Goal: Book appointment/travel/reservation

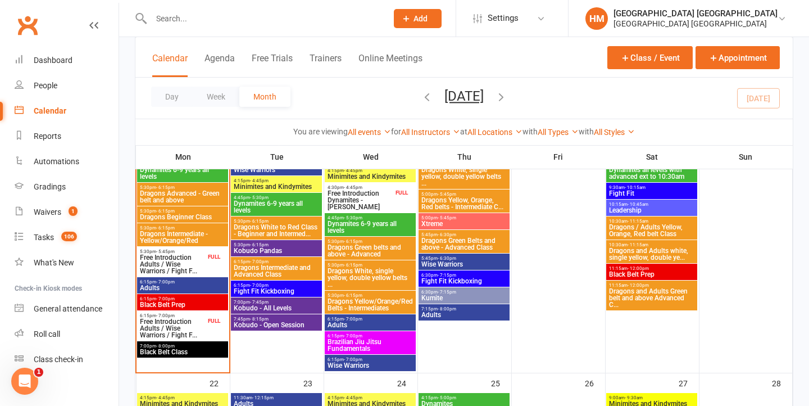
scroll to position [865, 0]
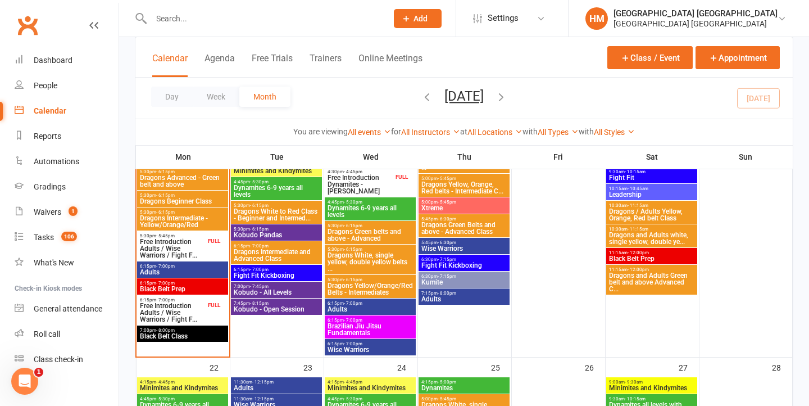
click at [284, 213] on span "Dragons White to Red Class - Beginner and Intermed..." at bounding box center [276, 214] width 87 height 13
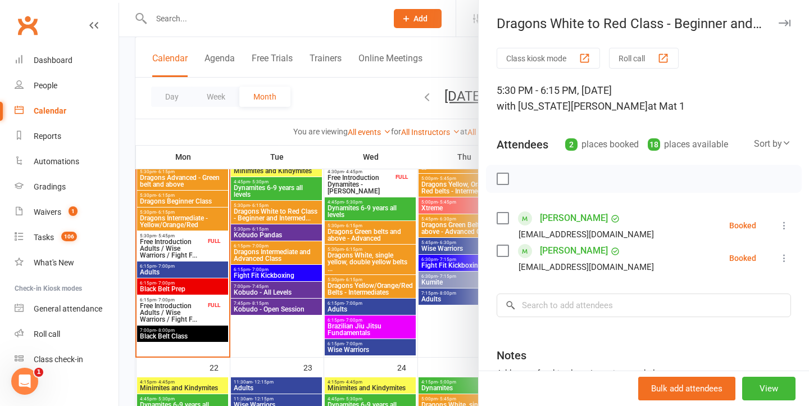
click at [284, 213] on div at bounding box center [464, 203] width 690 height 406
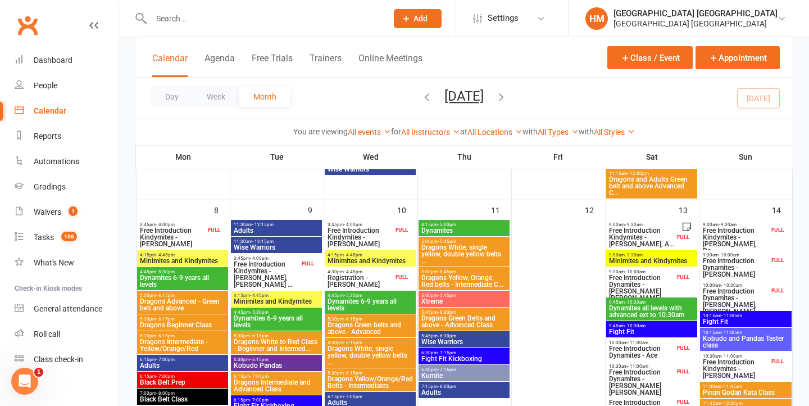
scroll to position [280, 0]
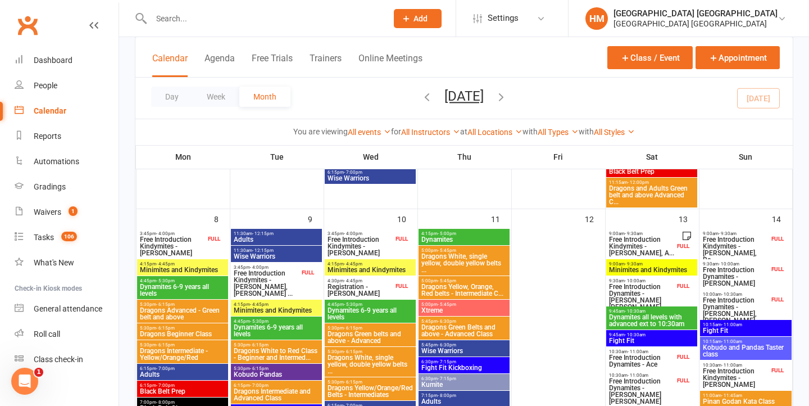
click at [276, 354] on span "Dragons White to Red Class - Beginner and Intermed..." at bounding box center [276, 353] width 87 height 13
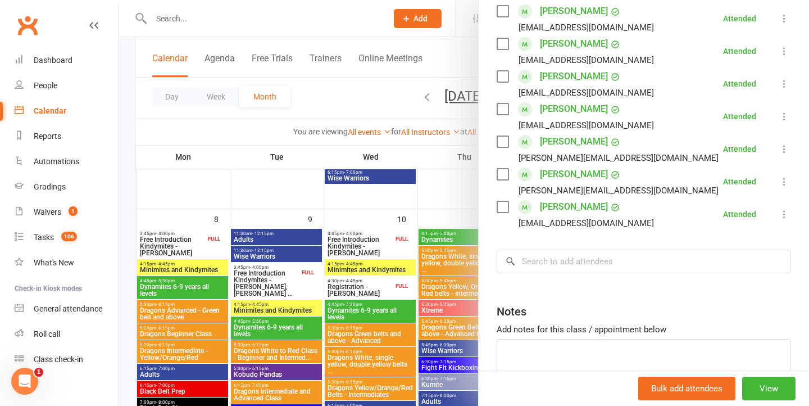
scroll to position [212, 0]
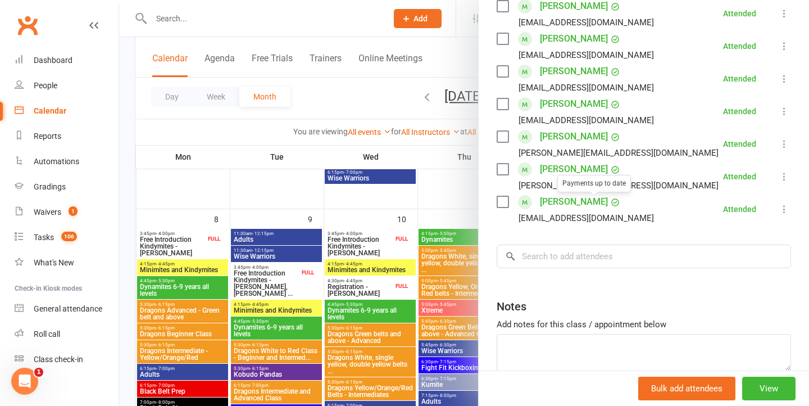
click at [344, 268] on div at bounding box center [464, 203] width 690 height 406
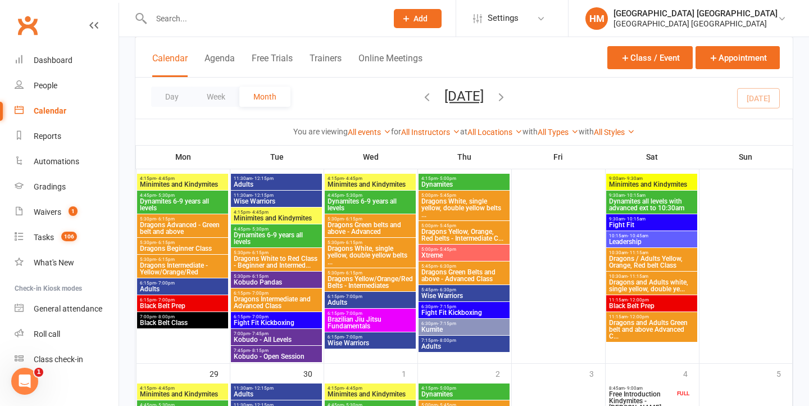
scroll to position [1069, 0]
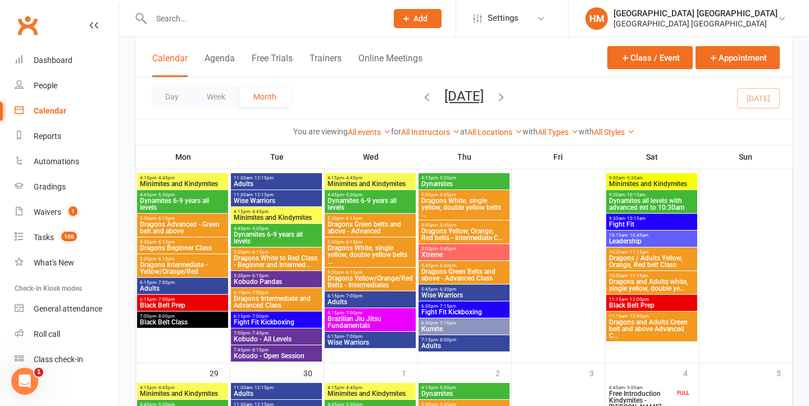
click at [171, 281] on span "- 7:00pm" at bounding box center [165, 282] width 19 height 5
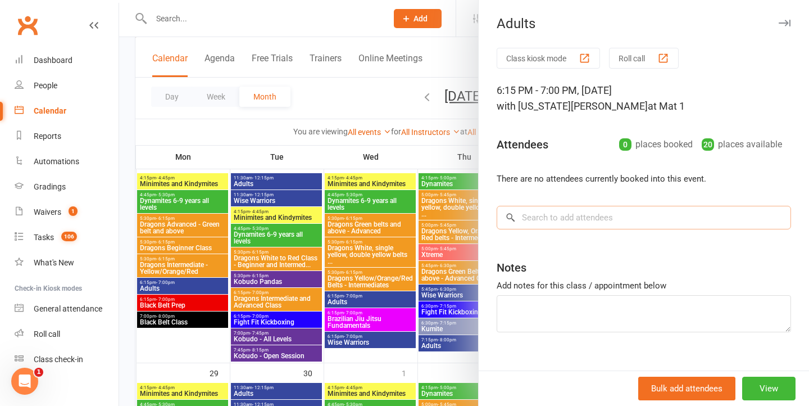
click at [630, 212] on input "search" at bounding box center [644, 218] width 294 height 24
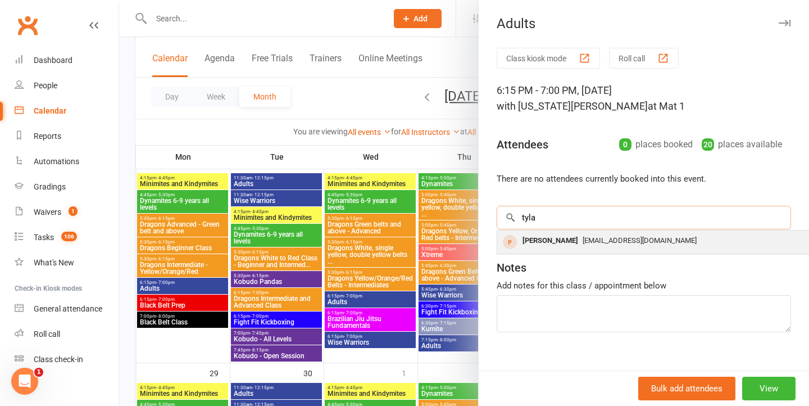
type input "tyla"
click at [582, 242] on span "[EMAIL_ADDRESS][DOMAIN_NAME]" at bounding box center [639, 240] width 114 height 8
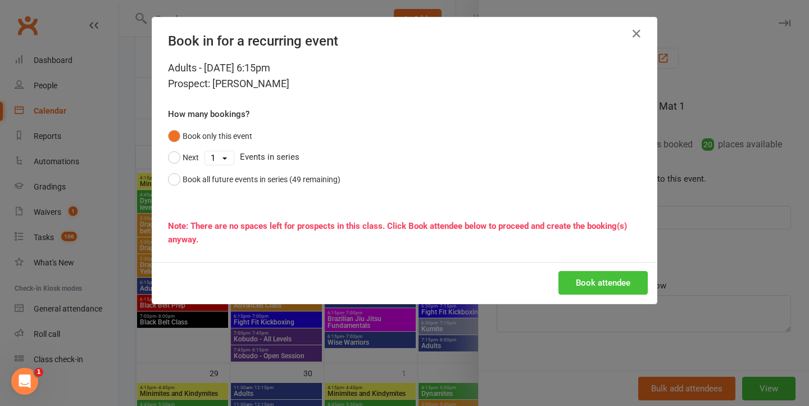
click at [587, 281] on button "Book attendee" at bounding box center [602, 283] width 89 height 24
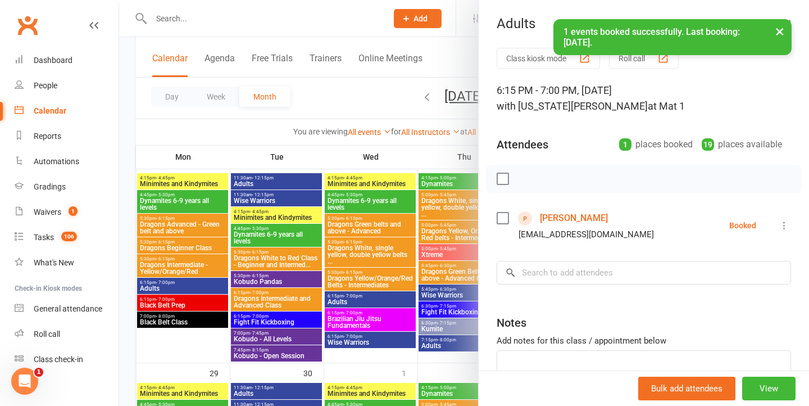
click at [779, 30] on button "×" at bounding box center [780, 31] width 20 height 24
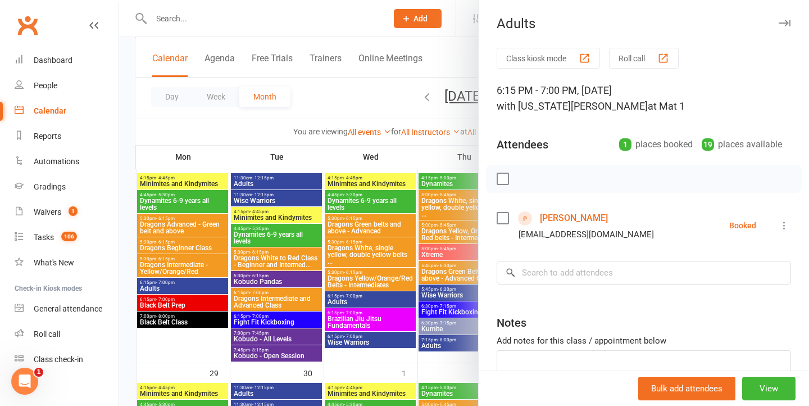
click at [371, 227] on div at bounding box center [464, 203] width 690 height 406
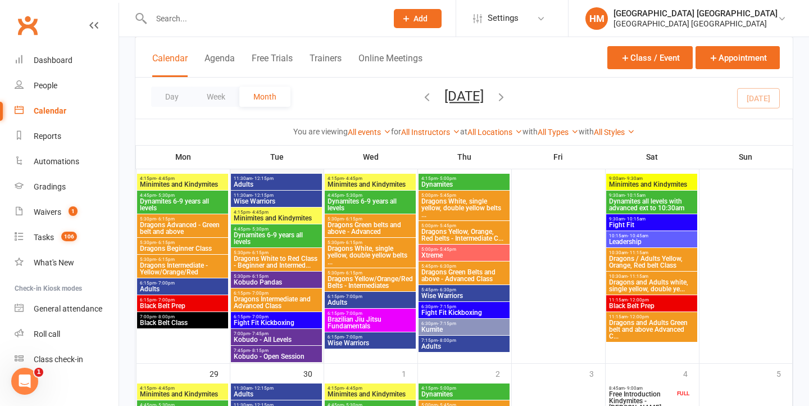
scroll to position [1097, 0]
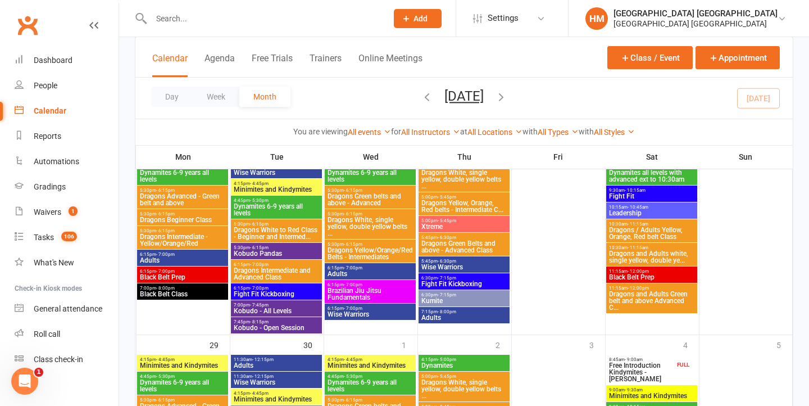
click at [183, 257] on span "Adults" at bounding box center [182, 260] width 87 height 7
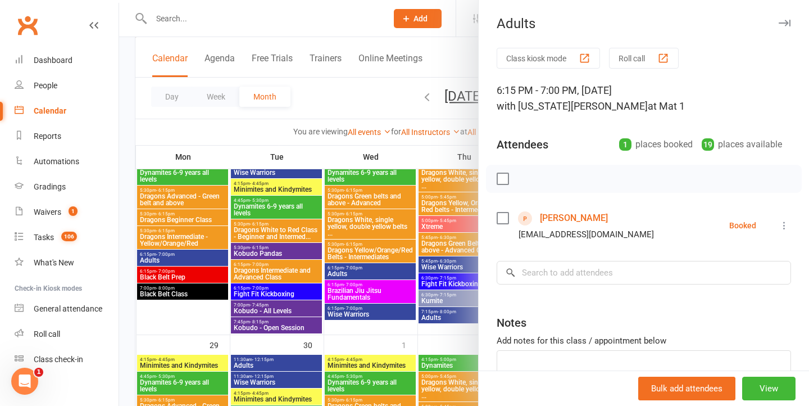
click at [333, 254] on div at bounding box center [464, 203] width 690 height 406
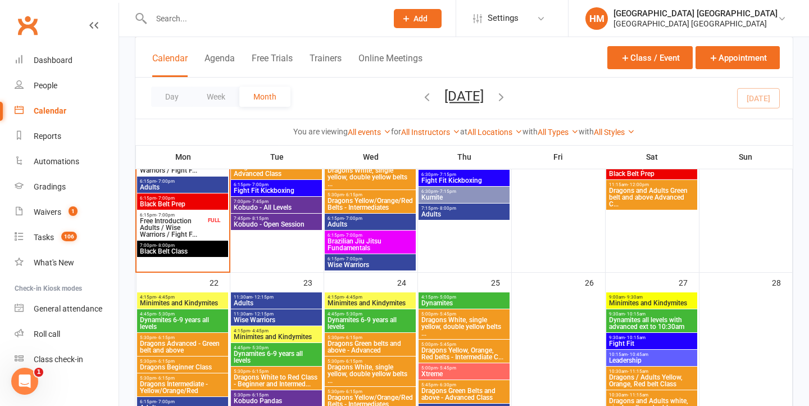
scroll to position [900, 0]
